Goal: Task Accomplishment & Management: Manage account settings

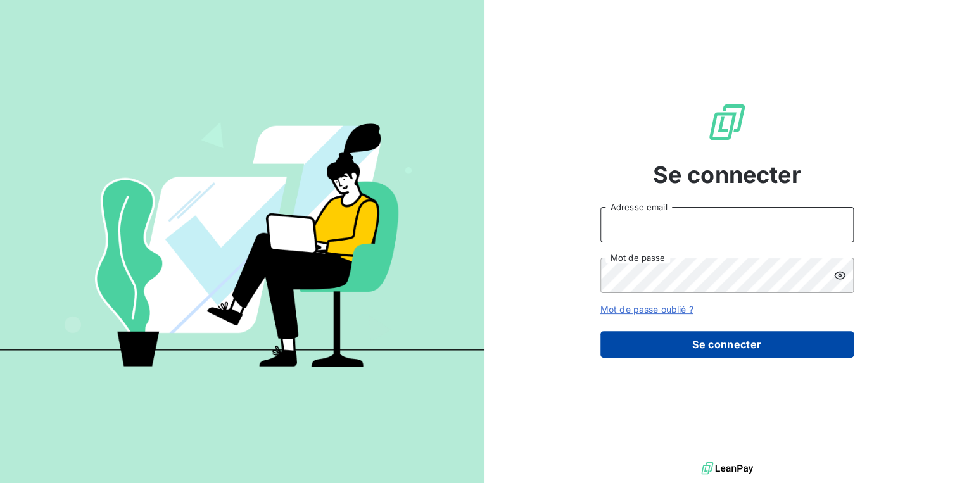
type input "[PERSON_NAME][EMAIL_ADDRESS][DOMAIN_NAME]"
click at [644, 343] on button "Se connecter" at bounding box center [727, 344] width 253 height 27
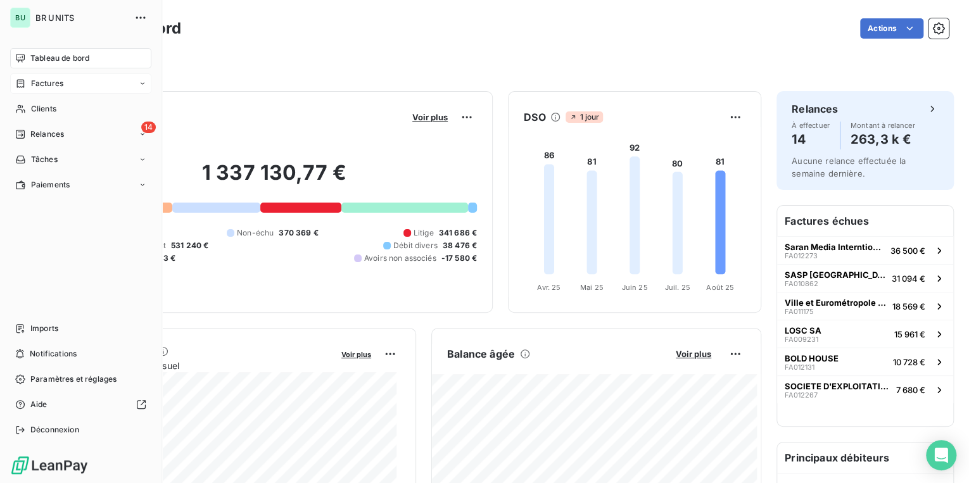
click at [51, 83] on span "Factures" at bounding box center [47, 83] width 32 height 11
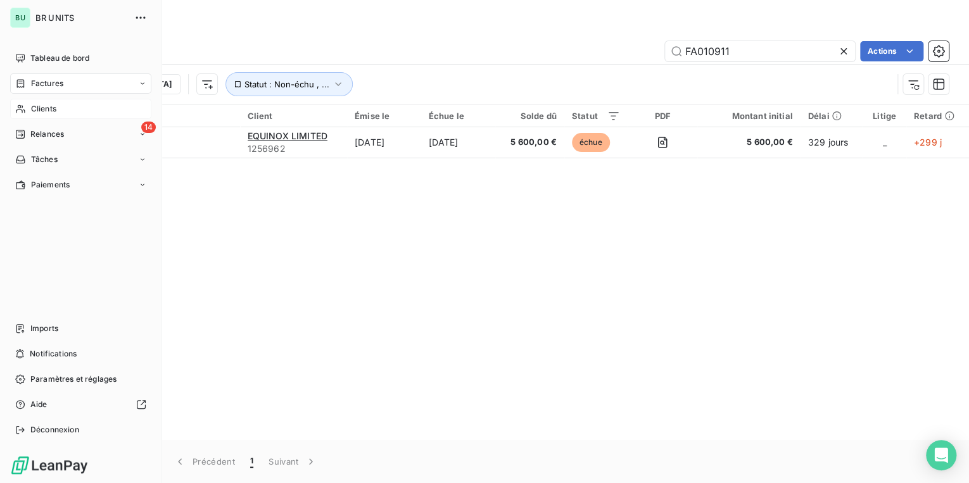
click at [58, 111] on div "Clients" at bounding box center [80, 109] width 141 height 20
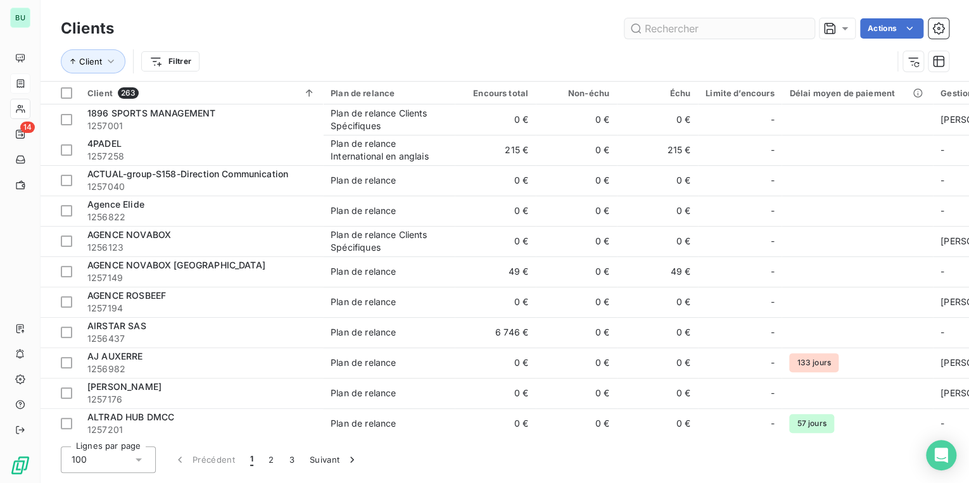
click at [679, 32] on input "text" at bounding box center [720, 28] width 190 height 20
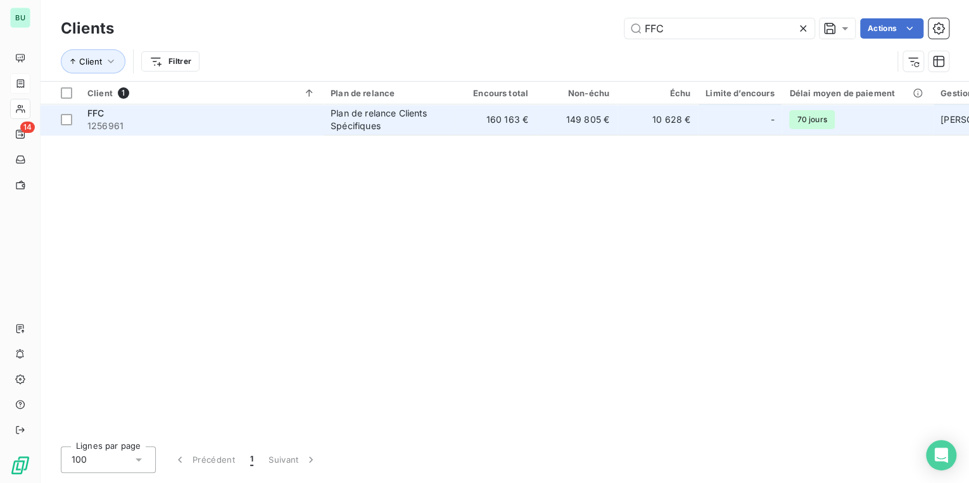
type input "FFC"
click at [122, 118] on div "FFC 1256961" at bounding box center [201, 119] width 228 height 25
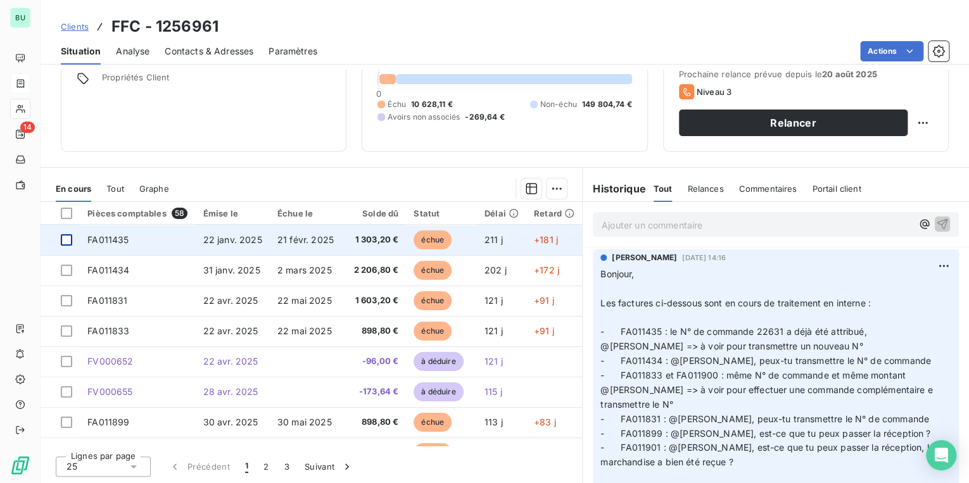
click at [65, 241] on div at bounding box center [66, 239] width 11 height 11
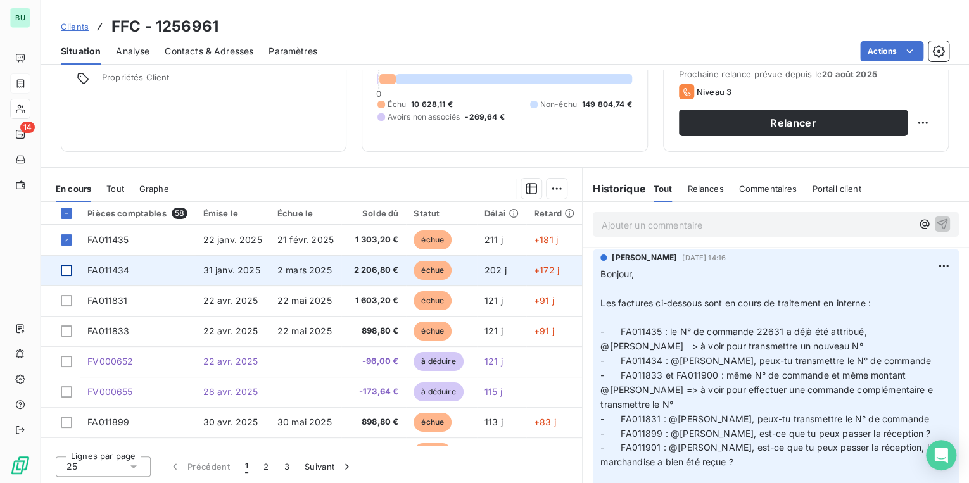
click at [67, 269] on div at bounding box center [66, 270] width 11 height 11
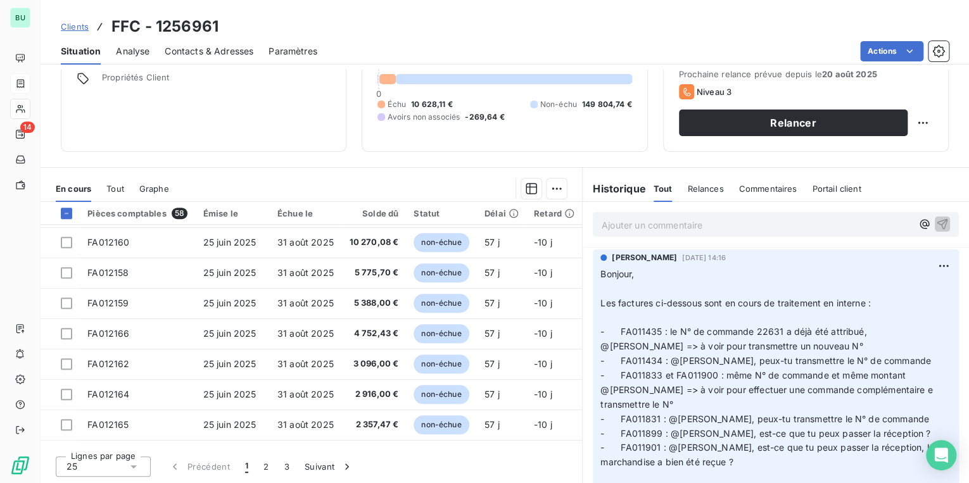
scroll to position [544, 0]
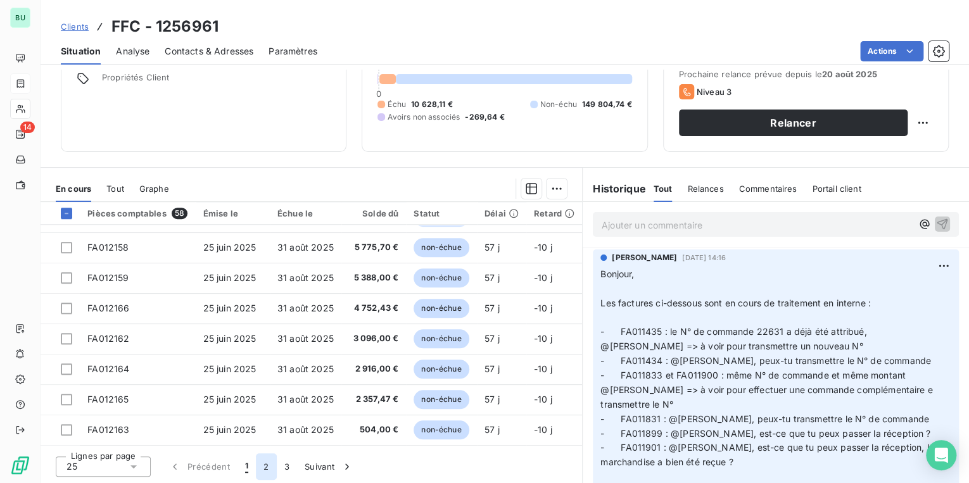
click at [264, 467] on button "2" at bounding box center [266, 467] width 20 height 27
click at [284, 469] on button "3" at bounding box center [287, 467] width 20 height 27
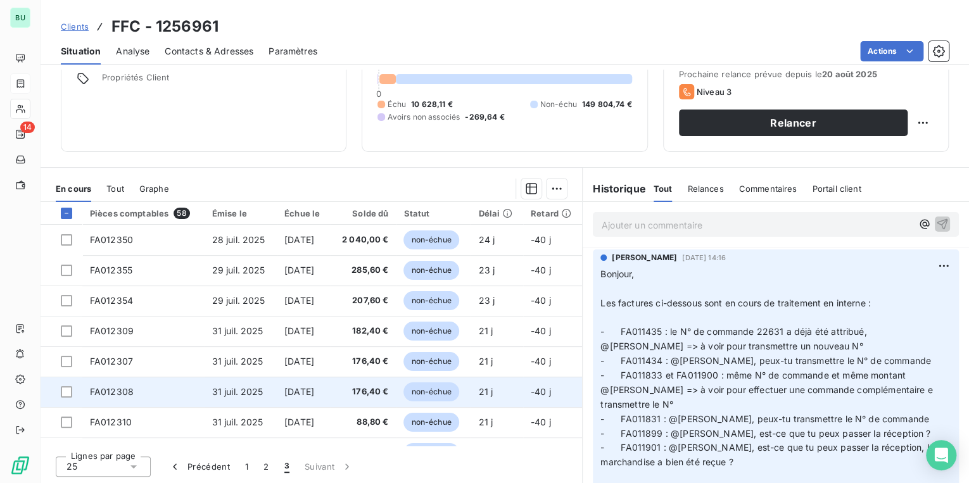
scroll to position [22, 0]
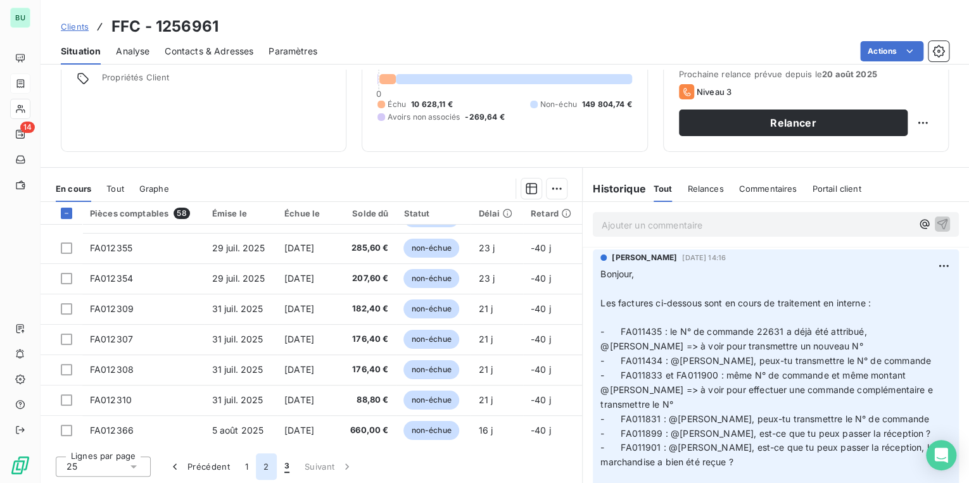
click at [265, 466] on button "2" at bounding box center [266, 467] width 20 height 27
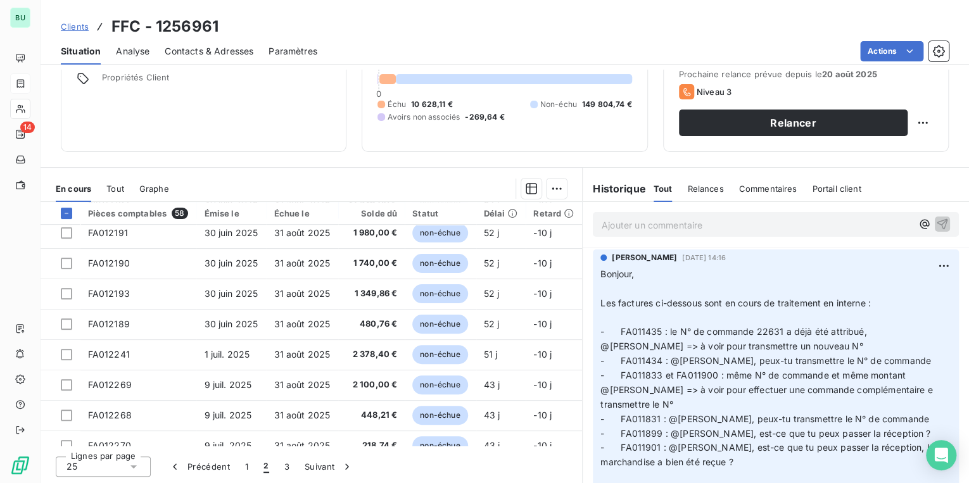
scroll to position [0, 0]
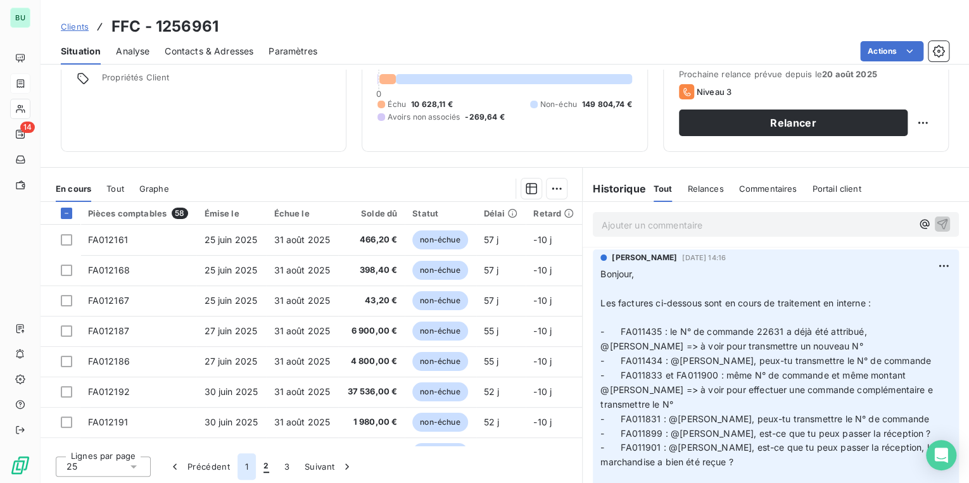
click at [248, 471] on button "1" at bounding box center [247, 467] width 18 height 27
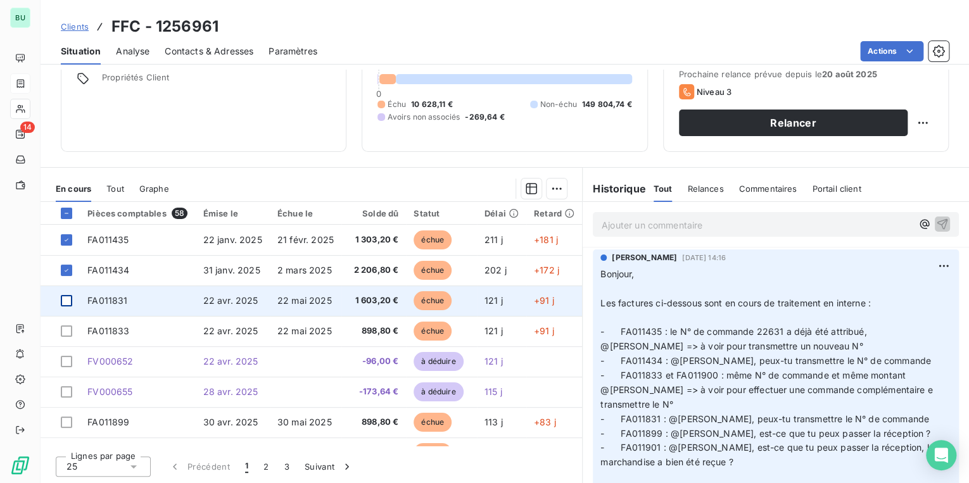
click at [65, 301] on div at bounding box center [66, 300] width 11 height 11
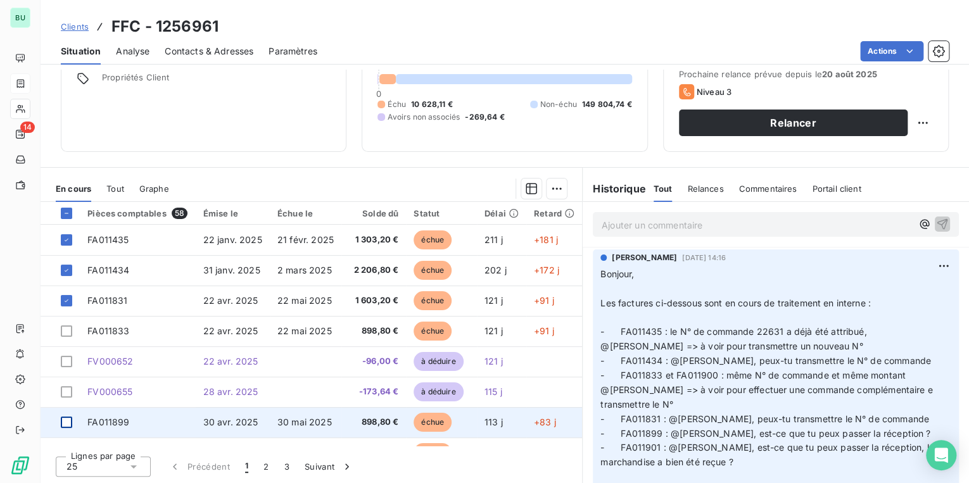
click at [67, 419] on div at bounding box center [66, 422] width 11 height 11
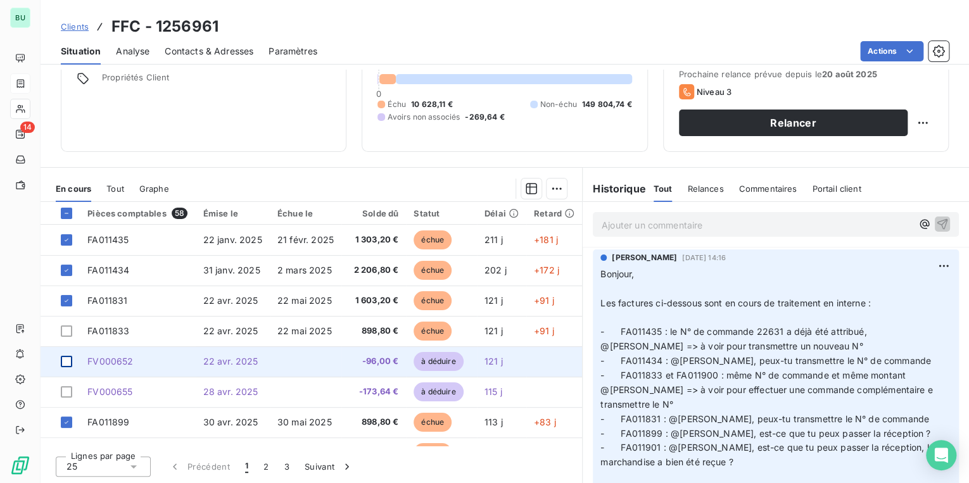
click at [67, 360] on div at bounding box center [66, 361] width 11 height 11
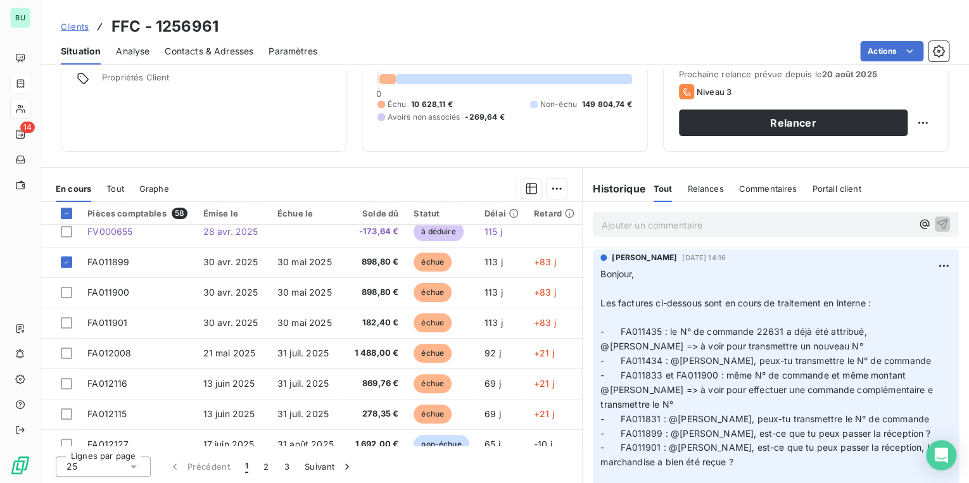
scroll to position [203, 0]
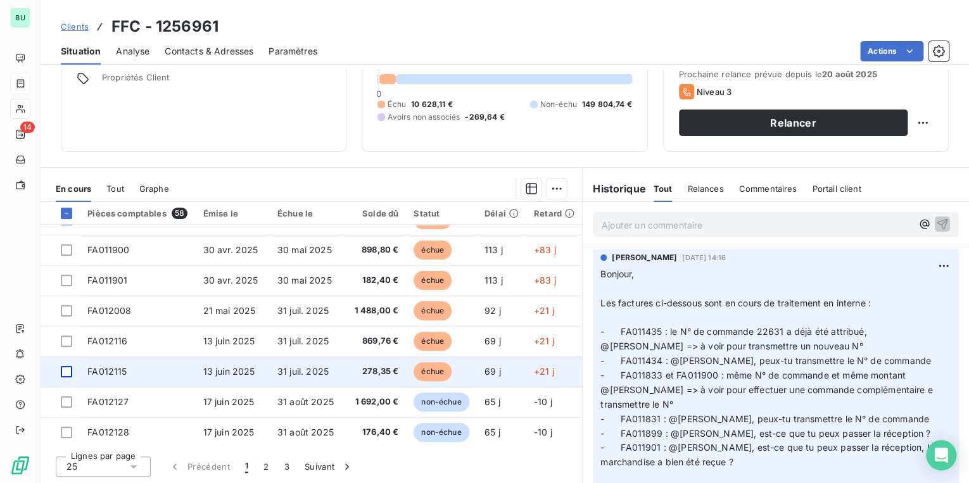
click at [68, 371] on div at bounding box center [66, 371] width 11 height 11
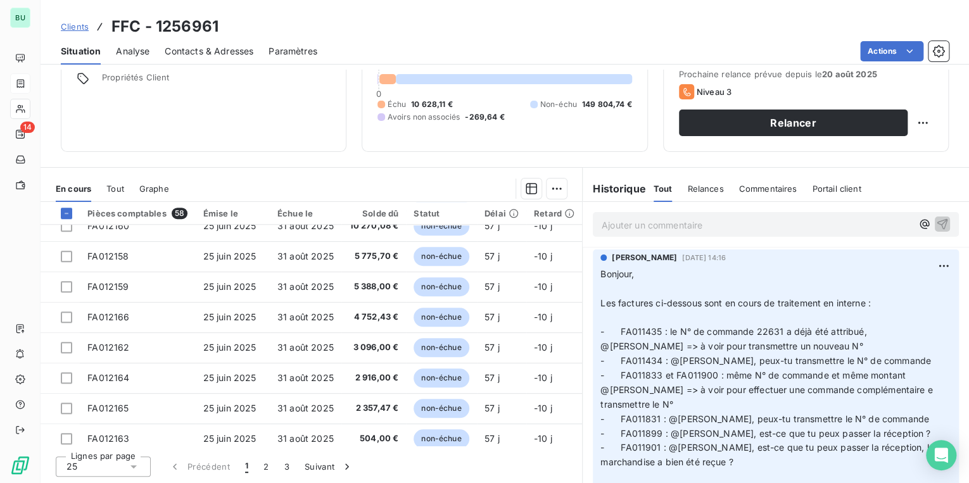
scroll to position [544, 0]
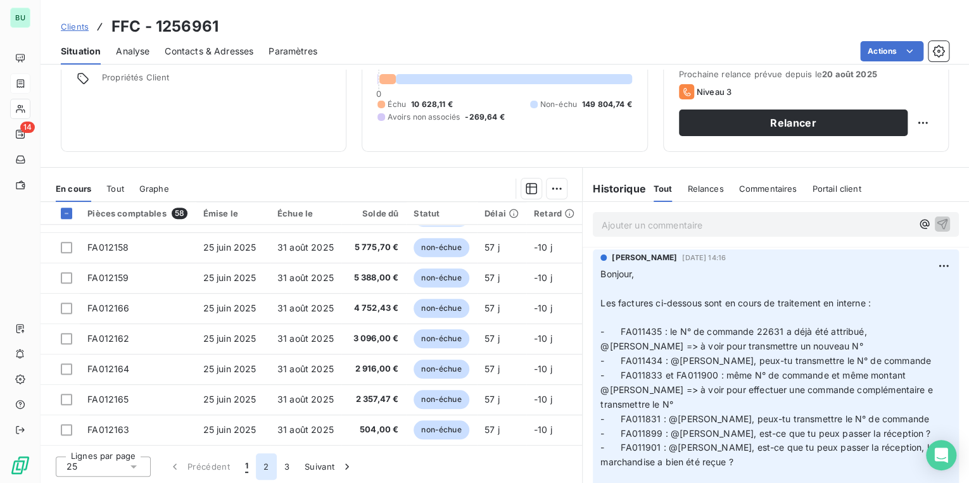
click at [269, 469] on button "2" at bounding box center [266, 467] width 20 height 27
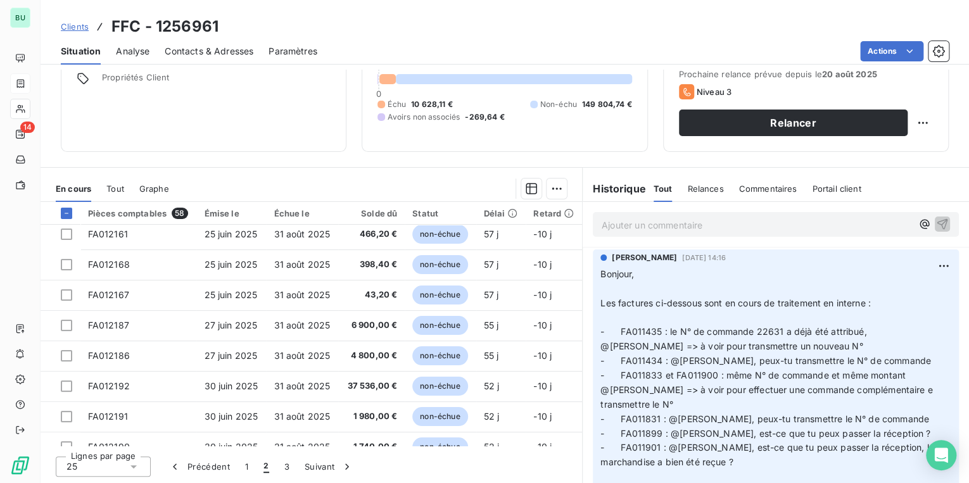
scroll to position [0, 0]
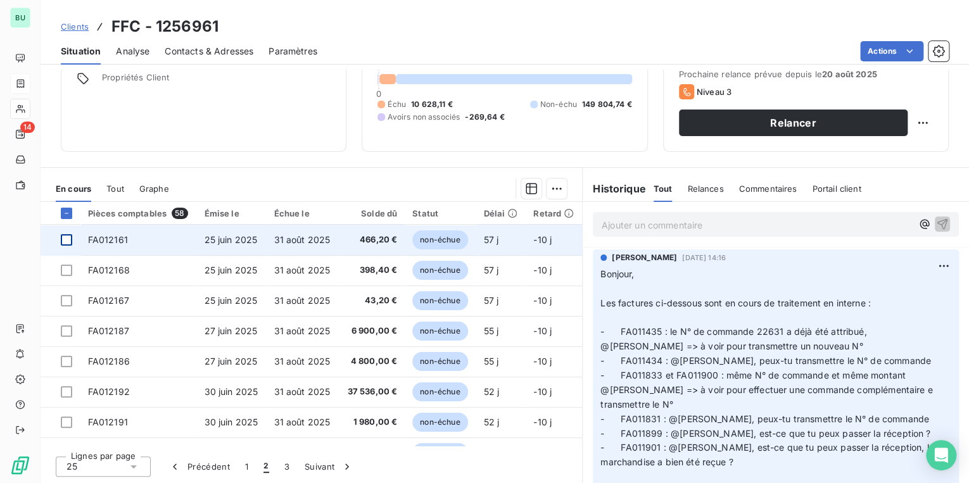
click at [65, 236] on div at bounding box center [66, 239] width 11 height 11
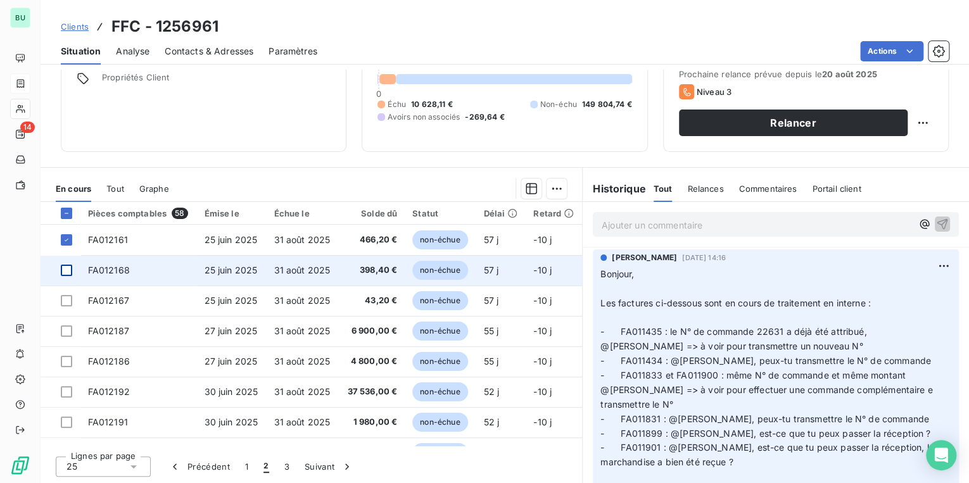
click at [67, 270] on div at bounding box center [66, 270] width 11 height 11
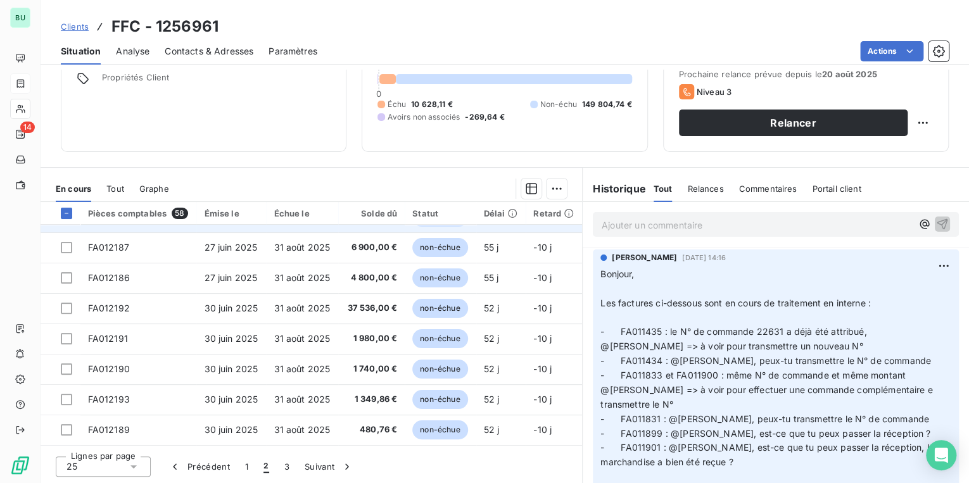
scroll to position [101, 0]
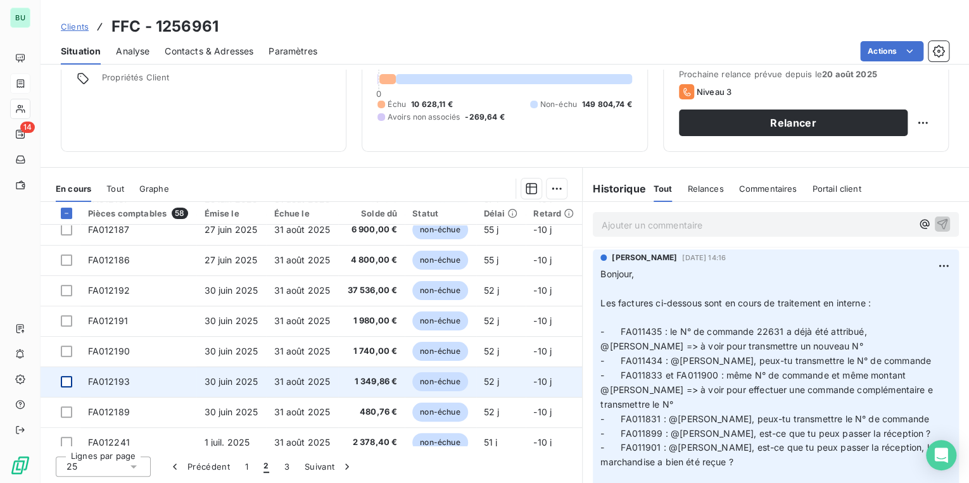
click at [68, 383] on div at bounding box center [66, 381] width 11 height 11
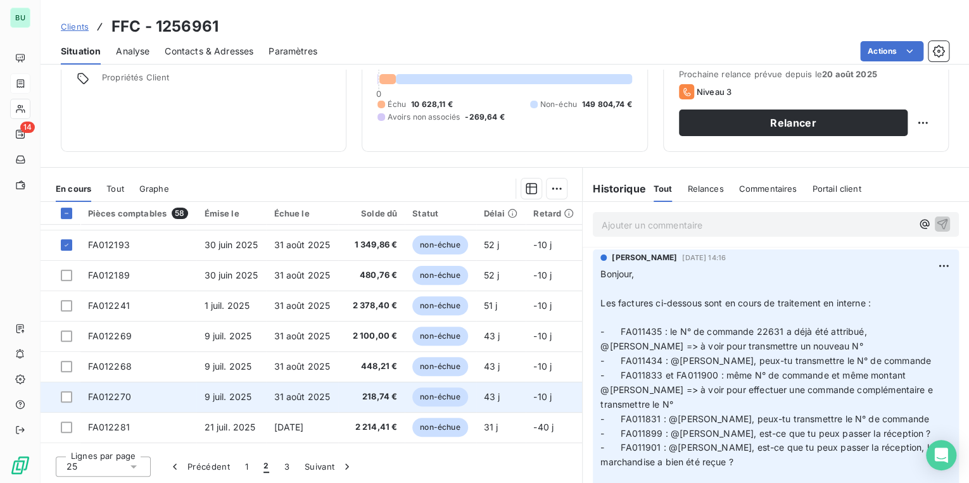
scroll to position [240, 0]
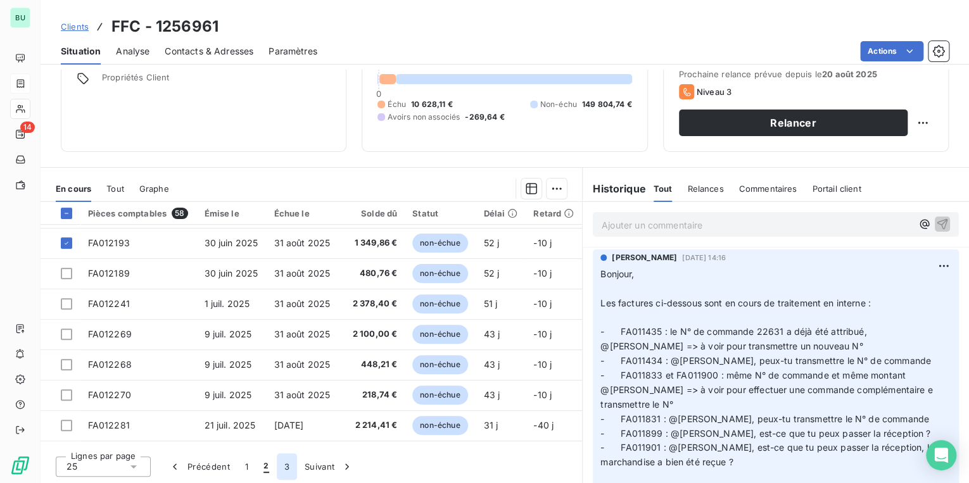
click at [286, 464] on button "3" at bounding box center [287, 467] width 20 height 27
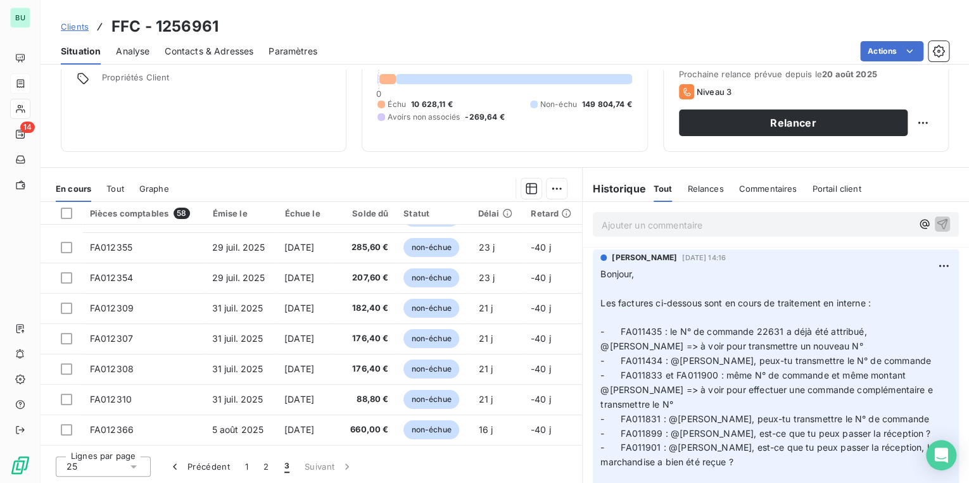
scroll to position [22, 0]
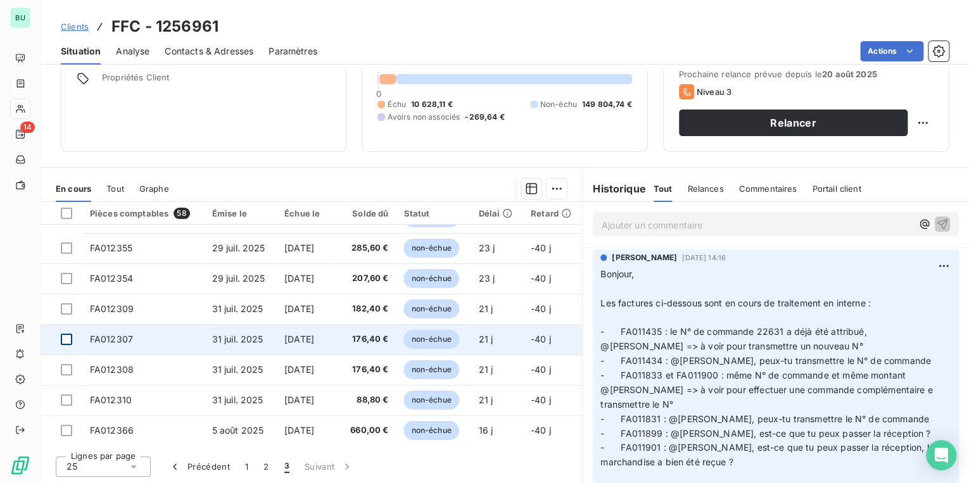
click at [70, 338] on div at bounding box center [66, 339] width 11 height 11
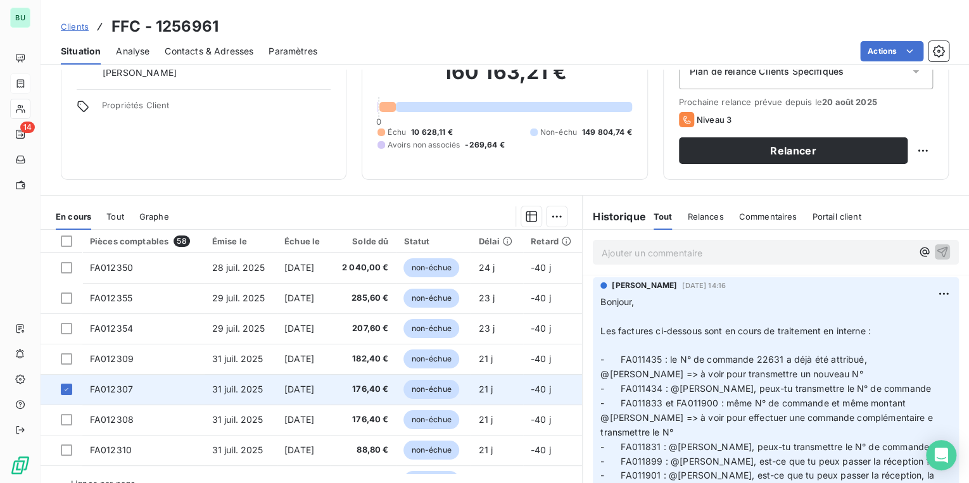
scroll to position [90, 0]
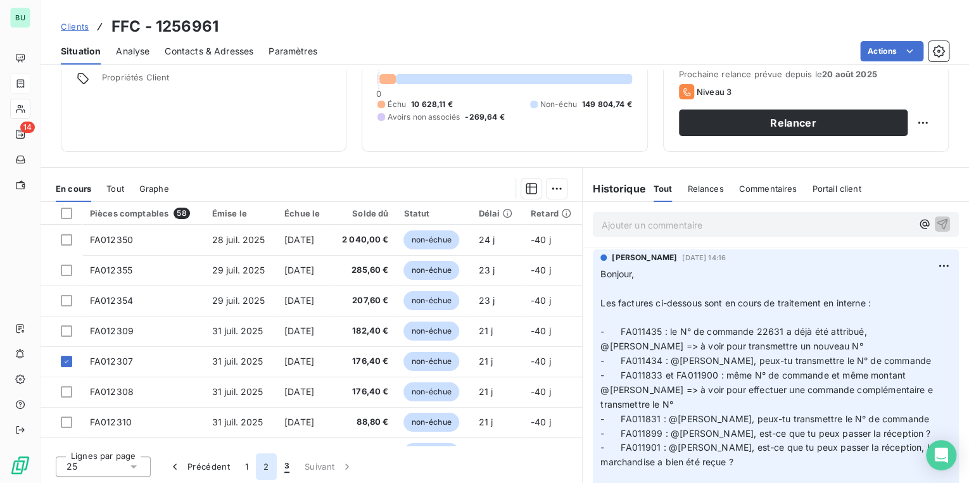
click at [268, 465] on button "2" at bounding box center [266, 467] width 20 height 27
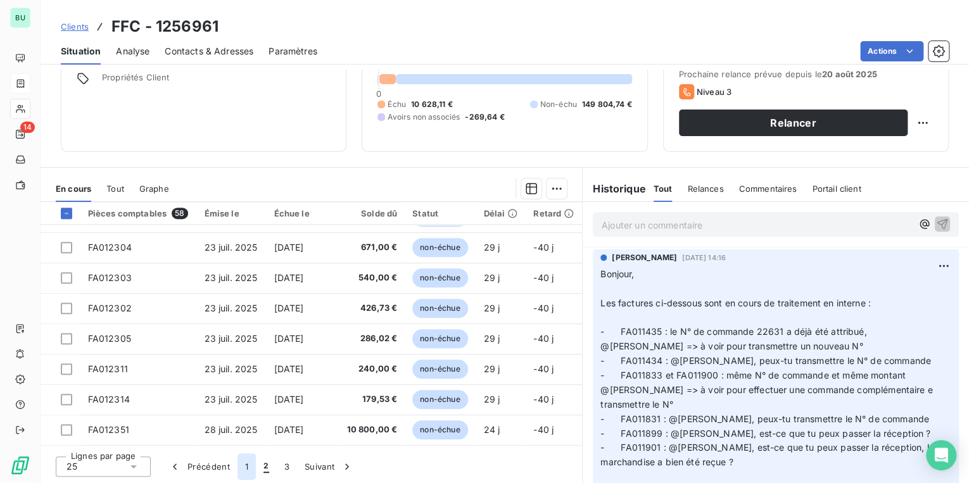
click at [246, 467] on button "1" at bounding box center [247, 467] width 18 height 27
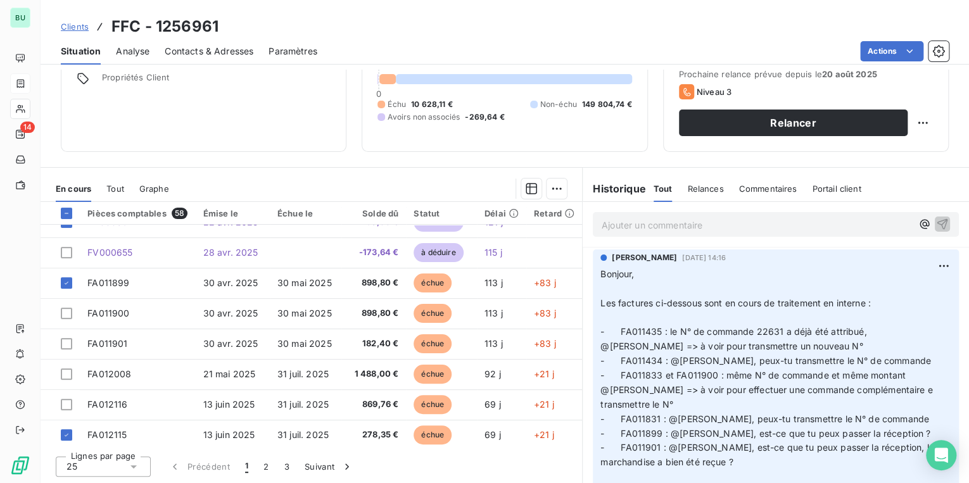
scroll to position [139, 0]
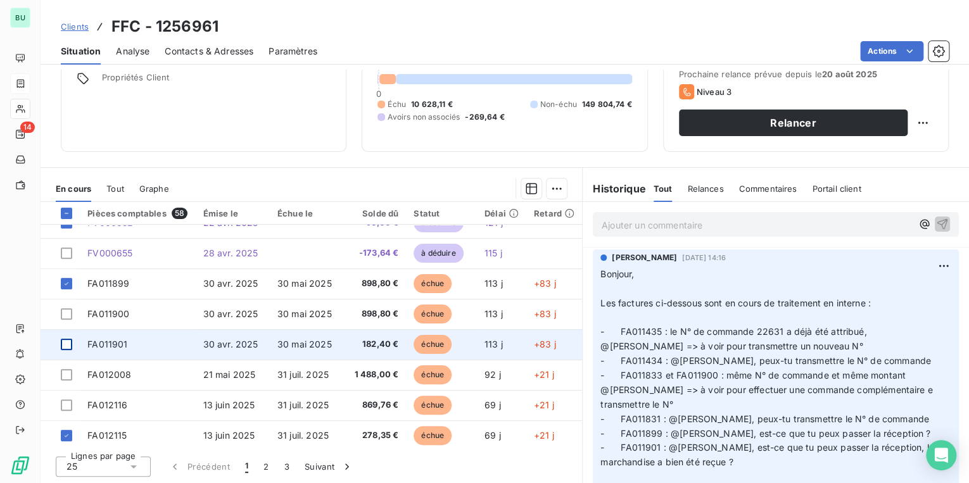
click at [68, 342] on div at bounding box center [66, 344] width 11 height 11
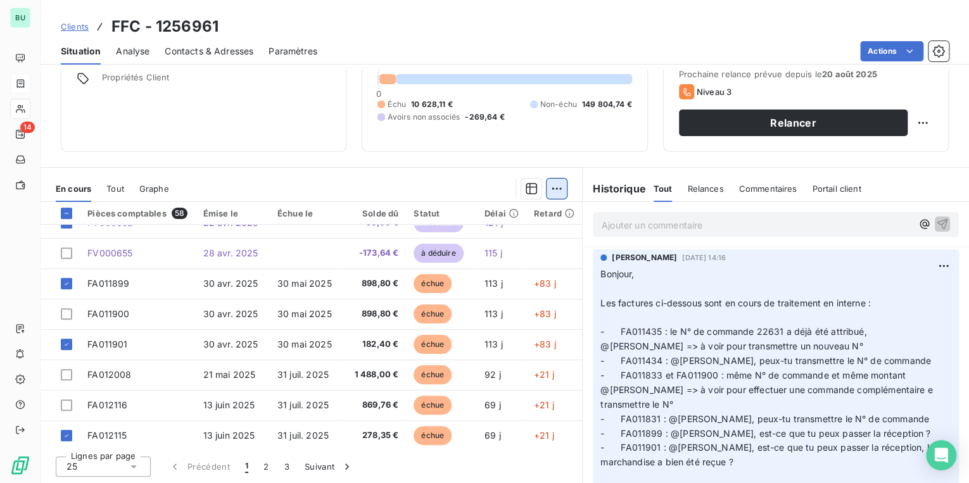
click at [549, 190] on html "BU 14 Clients FFC - 1256961 Situation Analyse Contacts & Adresses Paramètres Ac…" at bounding box center [484, 241] width 969 height 483
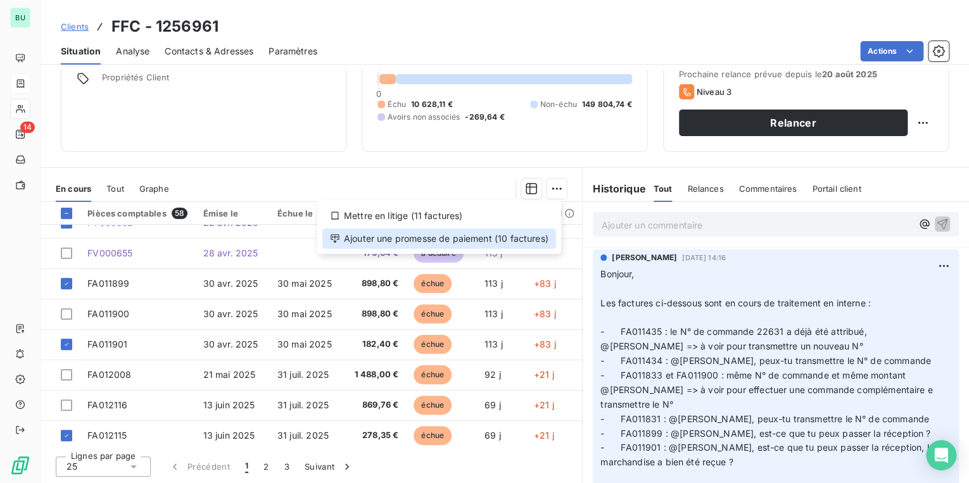
click at [490, 238] on div "Ajouter une promesse de paiement (10 factures)" at bounding box center [439, 239] width 234 height 20
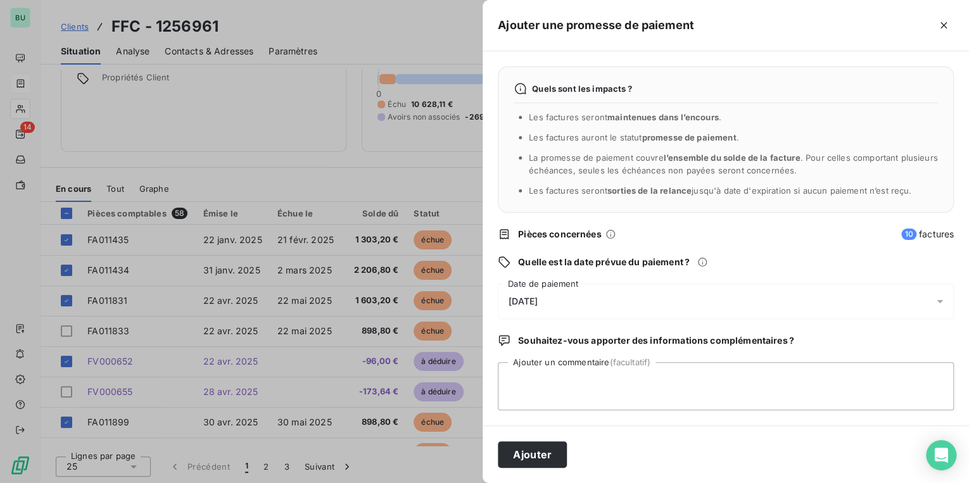
click at [538, 303] on span "[DATE]" at bounding box center [523, 301] width 29 height 10
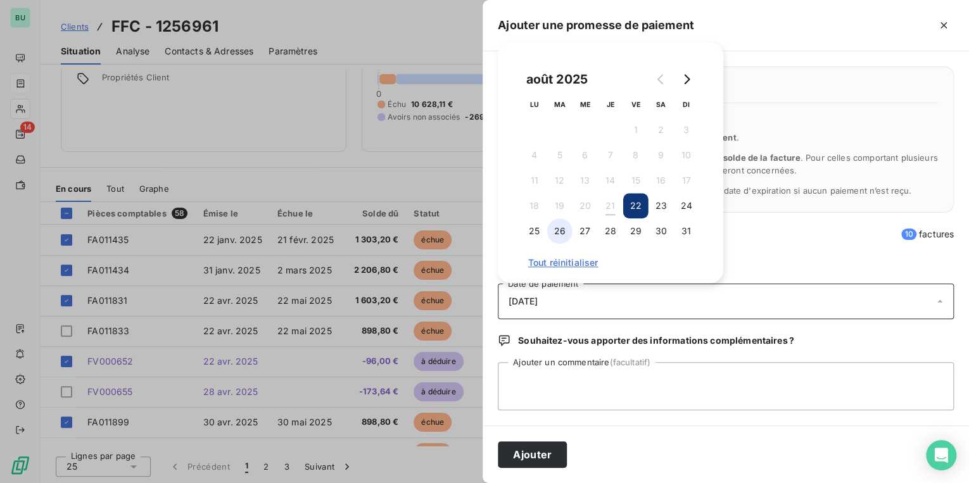
click at [554, 234] on button "26" at bounding box center [559, 231] width 25 height 25
click at [535, 453] on button "Ajouter" at bounding box center [532, 455] width 69 height 27
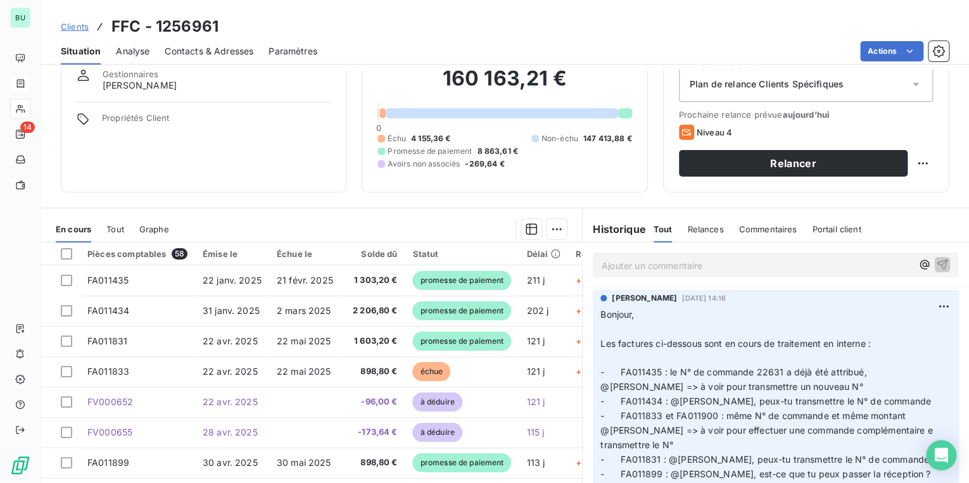
scroll to position [0, 0]
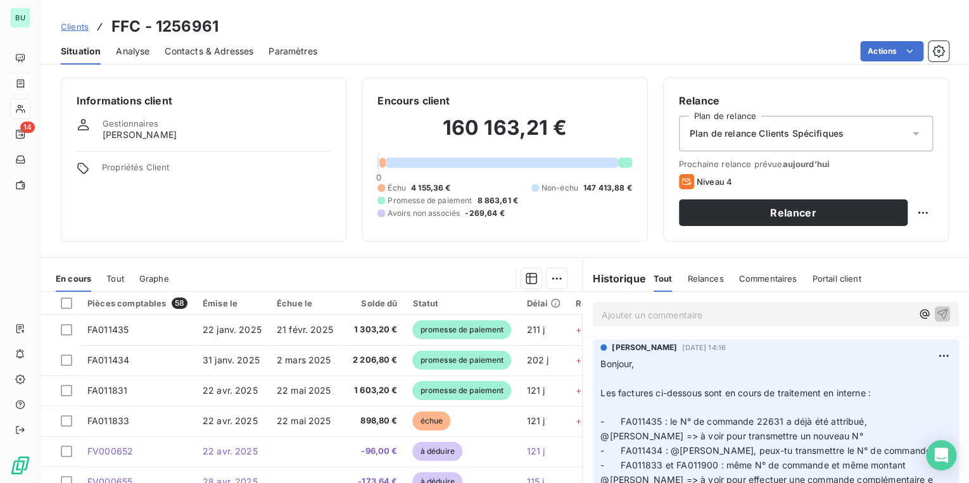
click at [79, 27] on span "Clients" at bounding box center [75, 27] width 28 height 10
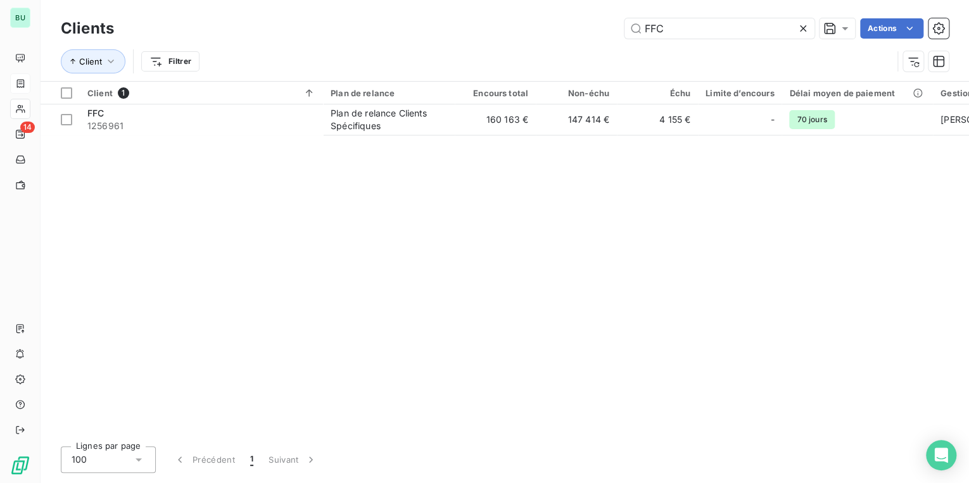
click at [801, 31] on icon at bounding box center [803, 28] width 13 height 13
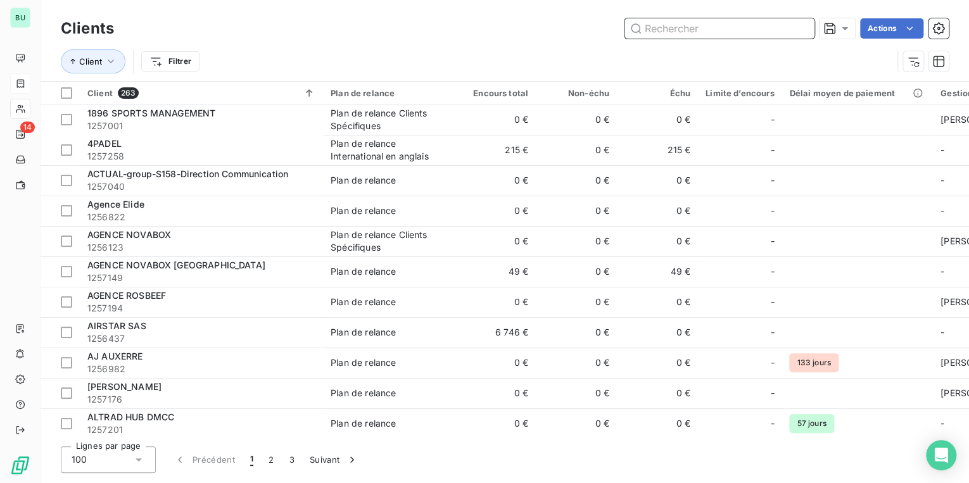
click at [690, 29] on input "text" at bounding box center [720, 28] width 190 height 20
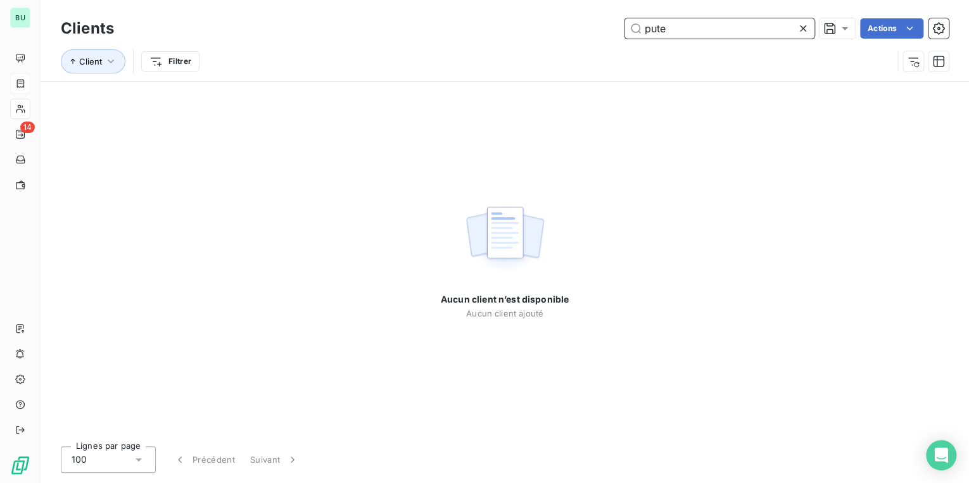
type input "pute"
click at [804, 29] on icon at bounding box center [803, 28] width 13 height 13
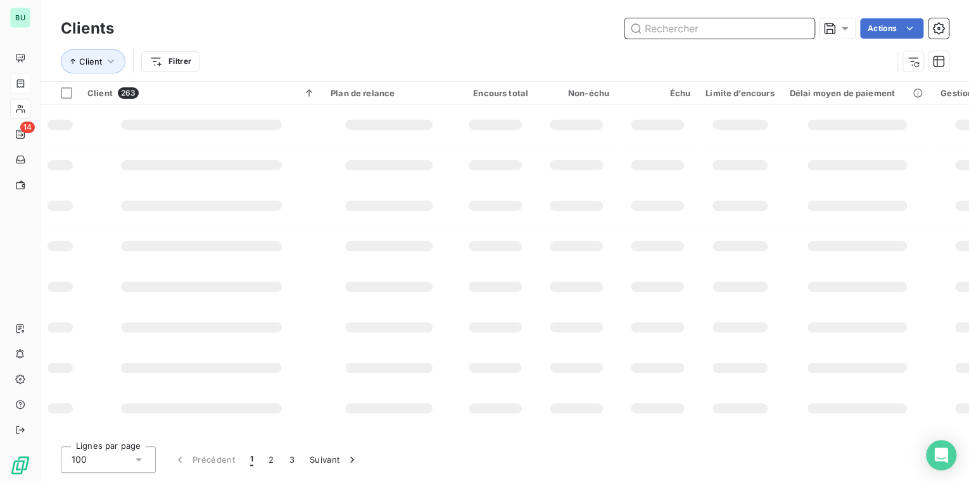
click at [694, 31] on input "text" at bounding box center [720, 28] width 190 height 20
type input "cs"
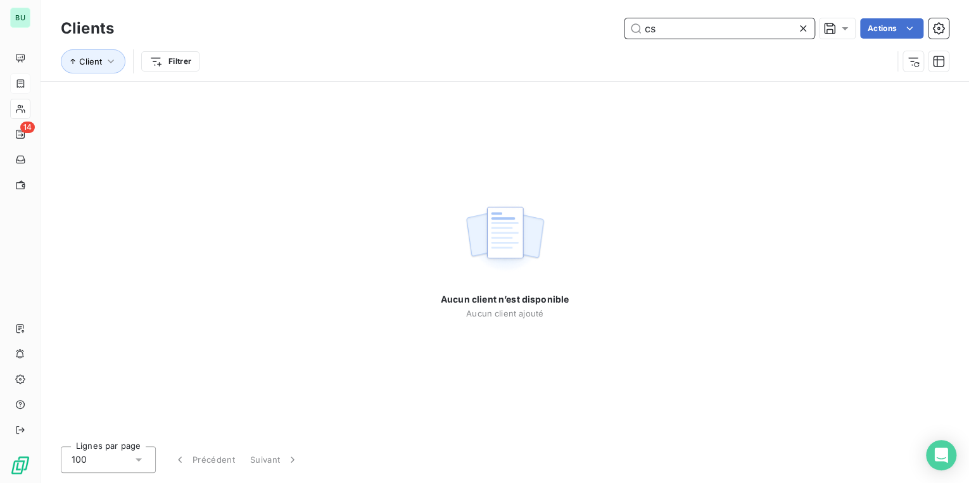
drag, startPoint x: 674, startPoint y: 31, endPoint x: 626, endPoint y: 32, distance: 48.2
click at [626, 32] on input "cs" at bounding box center [720, 28] width 190 height 20
